Goal: Task Accomplishment & Management: Use online tool/utility

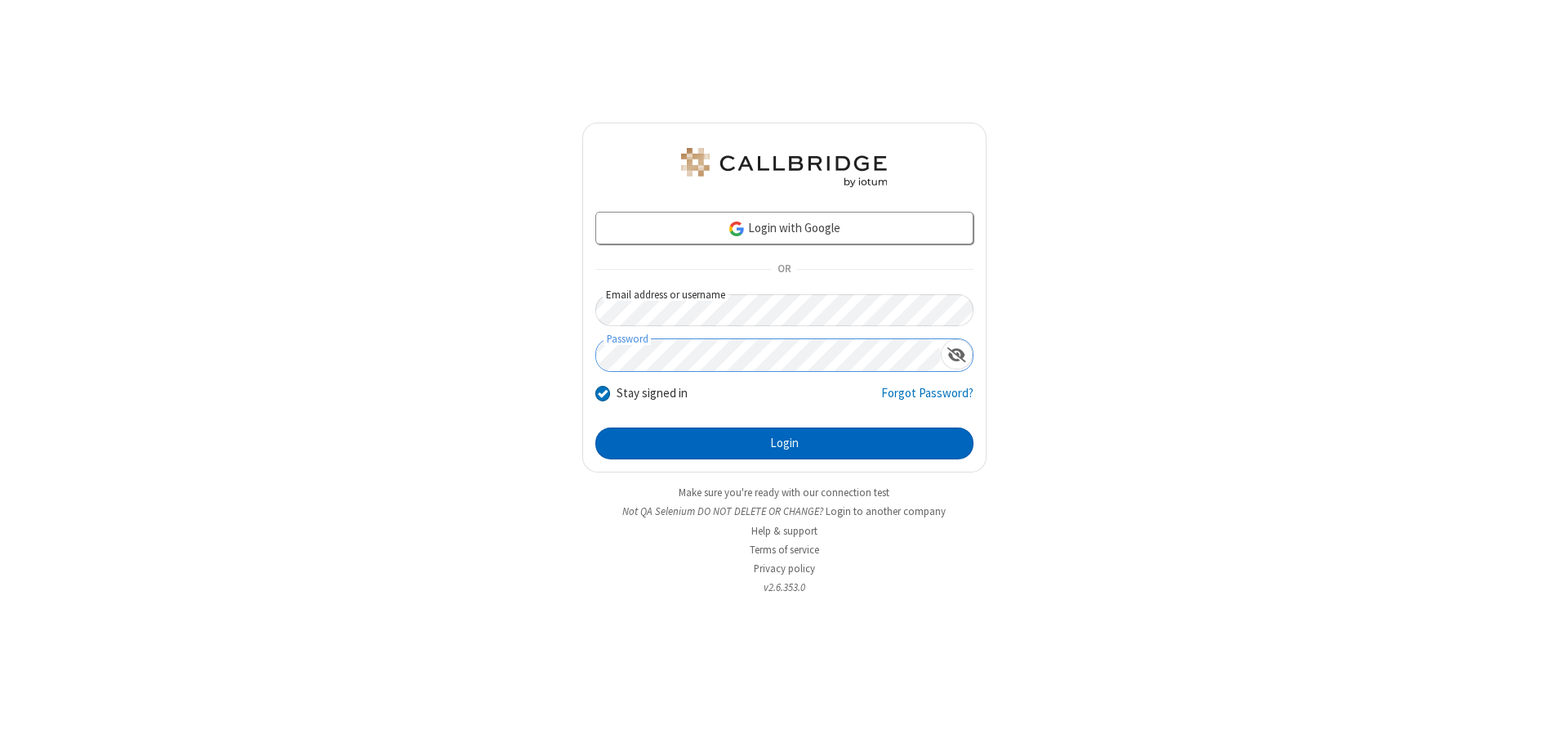
click at [784, 443] on button "Login" at bounding box center [784, 443] width 378 height 32
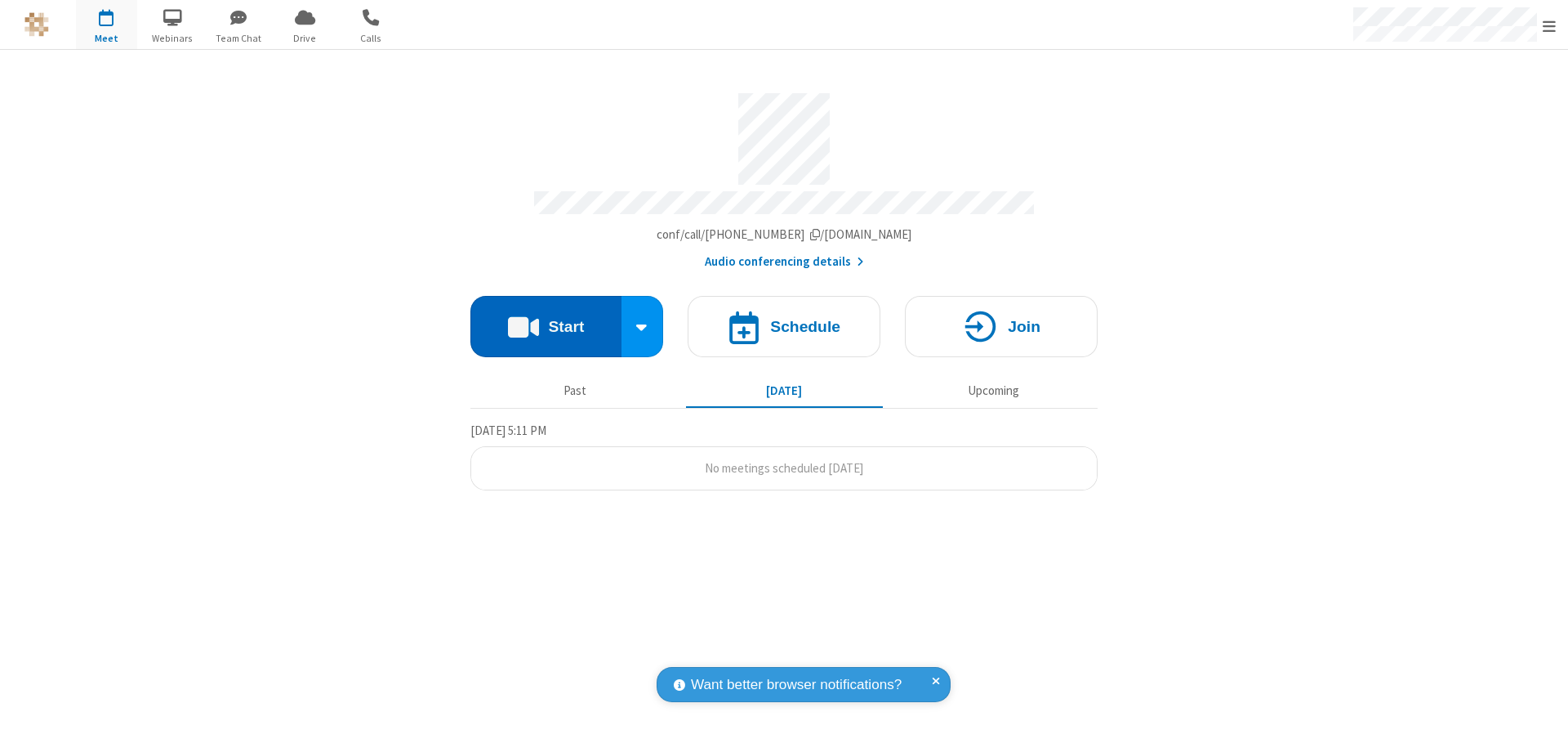
click at [545, 320] on button "Start" at bounding box center [546, 326] width 151 height 61
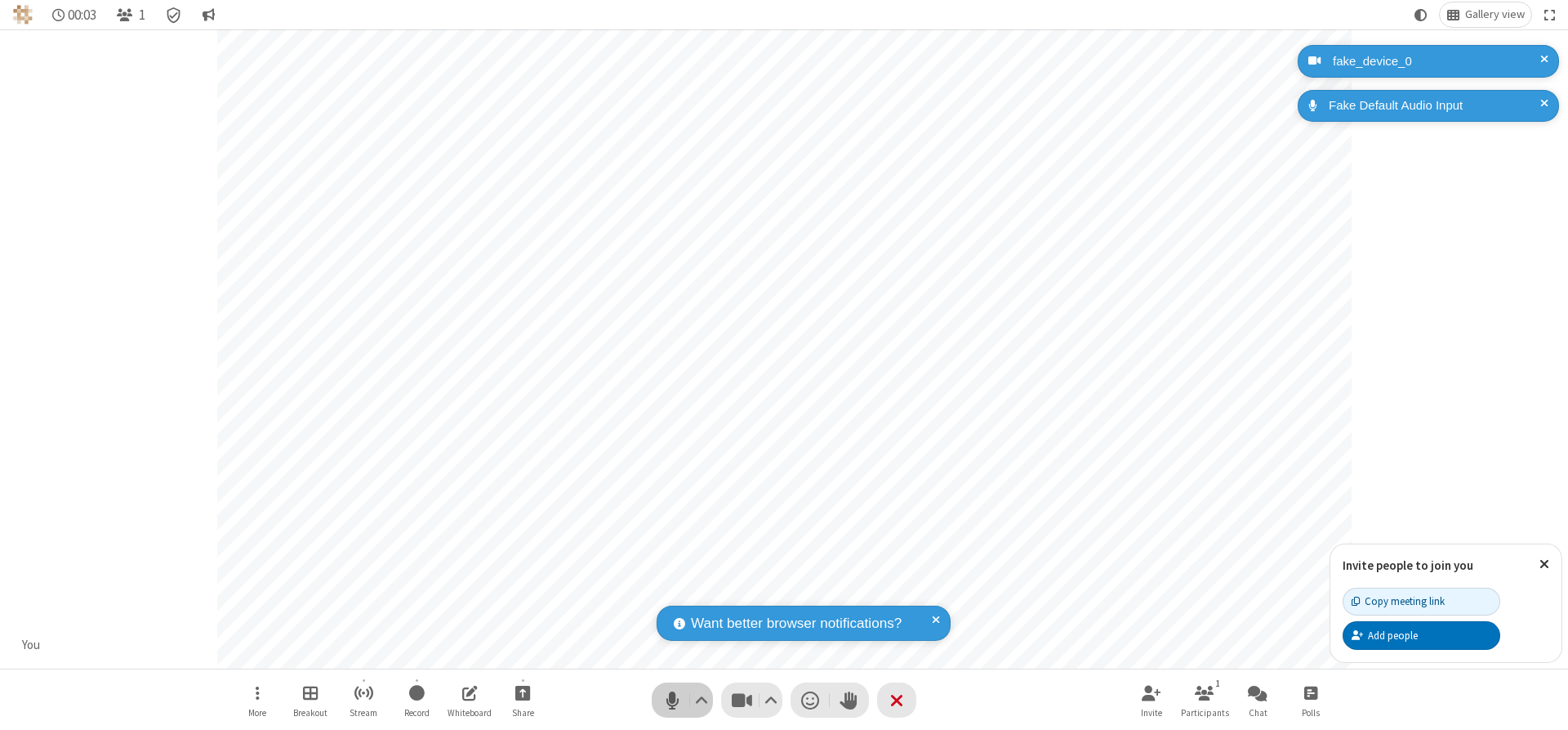
click at [672, 700] on span "Mute (Alt+A)" at bounding box center [671, 700] width 25 height 24
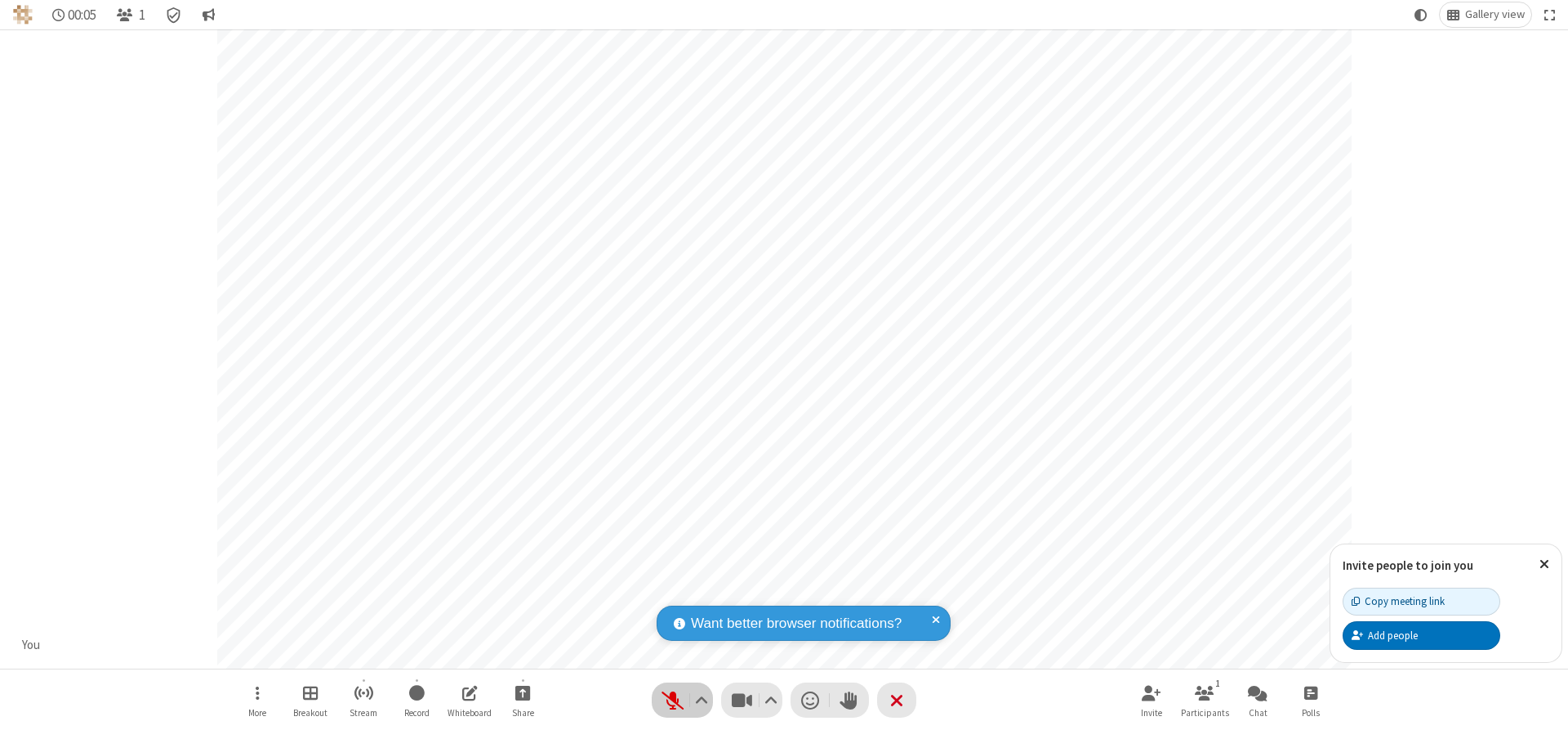
click at [672, 700] on span "Unmute (Alt+A)" at bounding box center [671, 700] width 25 height 24
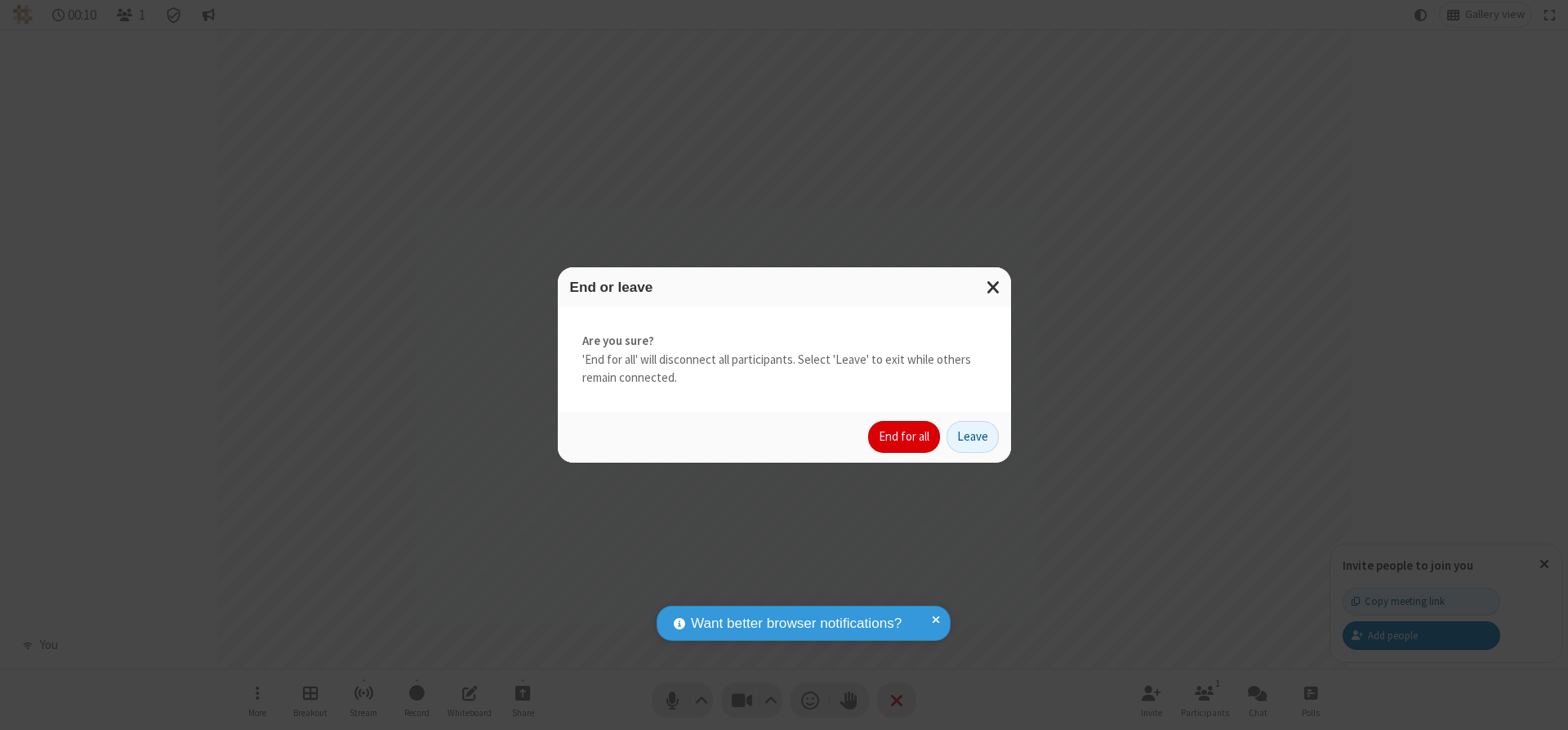
click at [905, 437] on button "End for all" at bounding box center [904, 437] width 72 height 32
